Goal: Complete application form

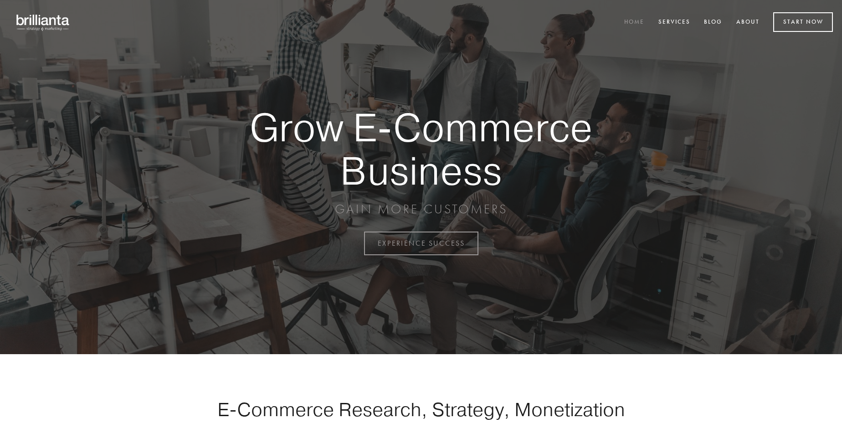
scroll to position [2387, 0]
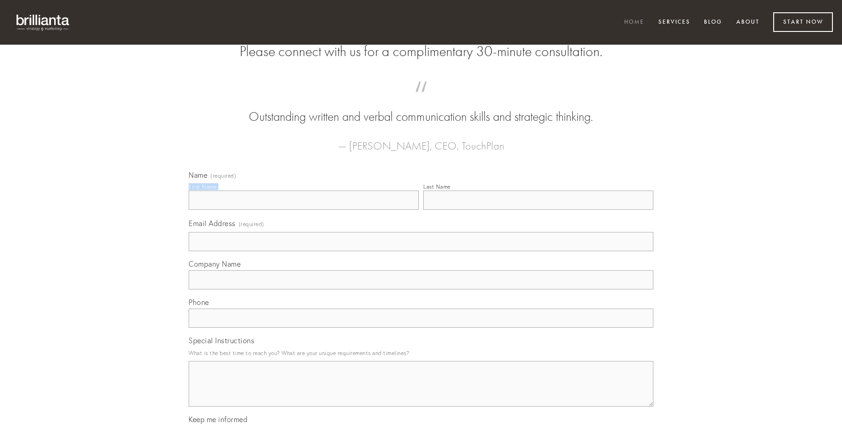
type input "[PERSON_NAME]"
click at [538, 210] on input "Last Name" at bounding box center [538, 199] width 230 height 19
type input "[PERSON_NAME]"
click at [421, 251] on input "Email Address (required)" at bounding box center [421, 241] width 465 height 19
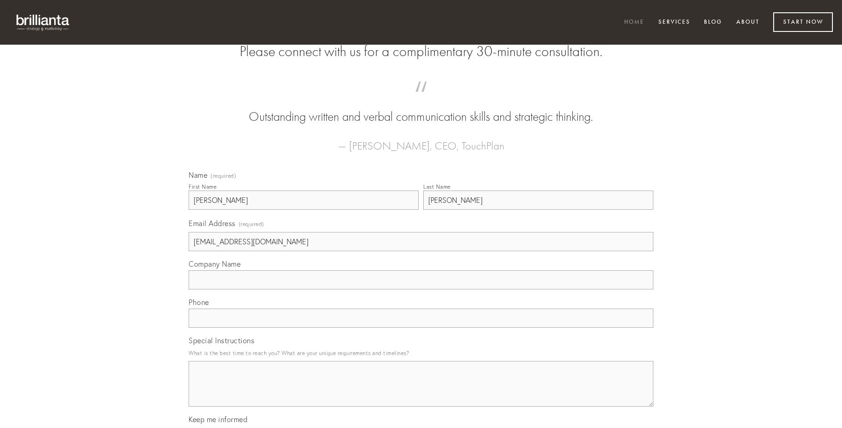
type input "[EMAIL_ADDRESS][DOMAIN_NAME]"
click at [421, 289] on input "Company Name" at bounding box center [421, 279] width 465 height 19
type input "adduco"
click at [421, 327] on input "text" at bounding box center [421, 317] width 465 height 19
click at [421, 392] on textarea "Special Instructions" at bounding box center [421, 384] width 465 height 46
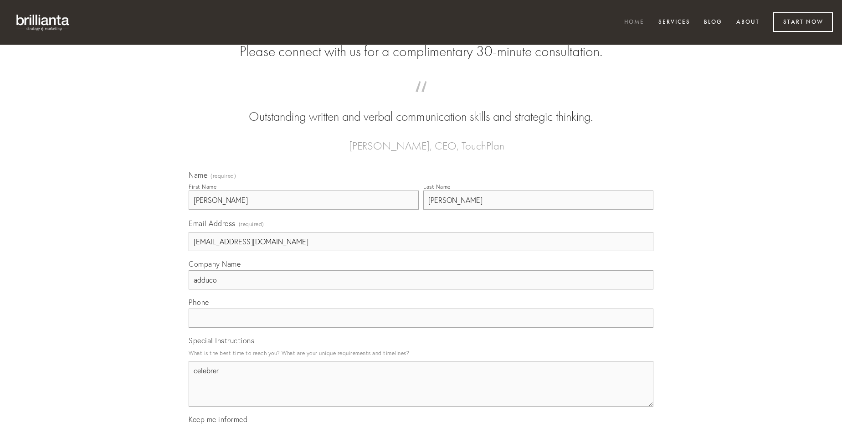
type textarea "celebrer"
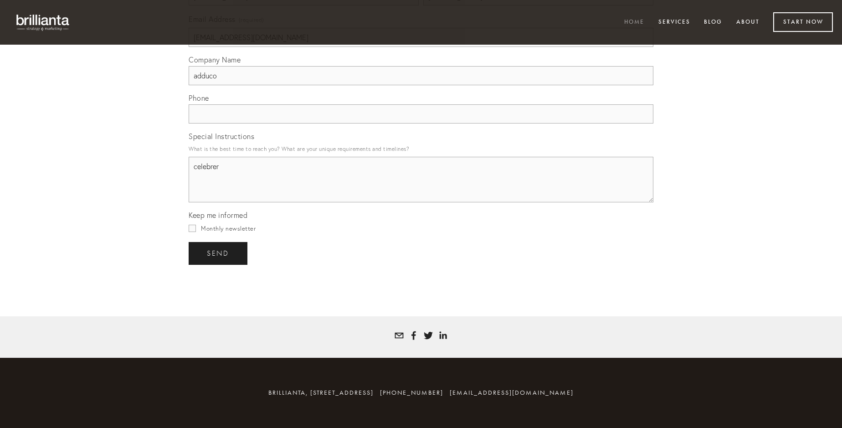
click at [219, 253] on span "send" at bounding box center [218, 253] width 22 height 8
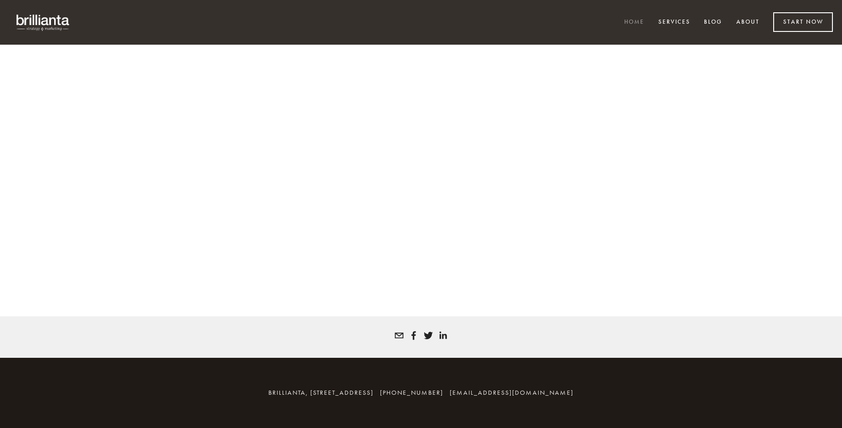
scroll to position [2375, 0]
